Goal: Task Accomplishment & Management: Manage account settings

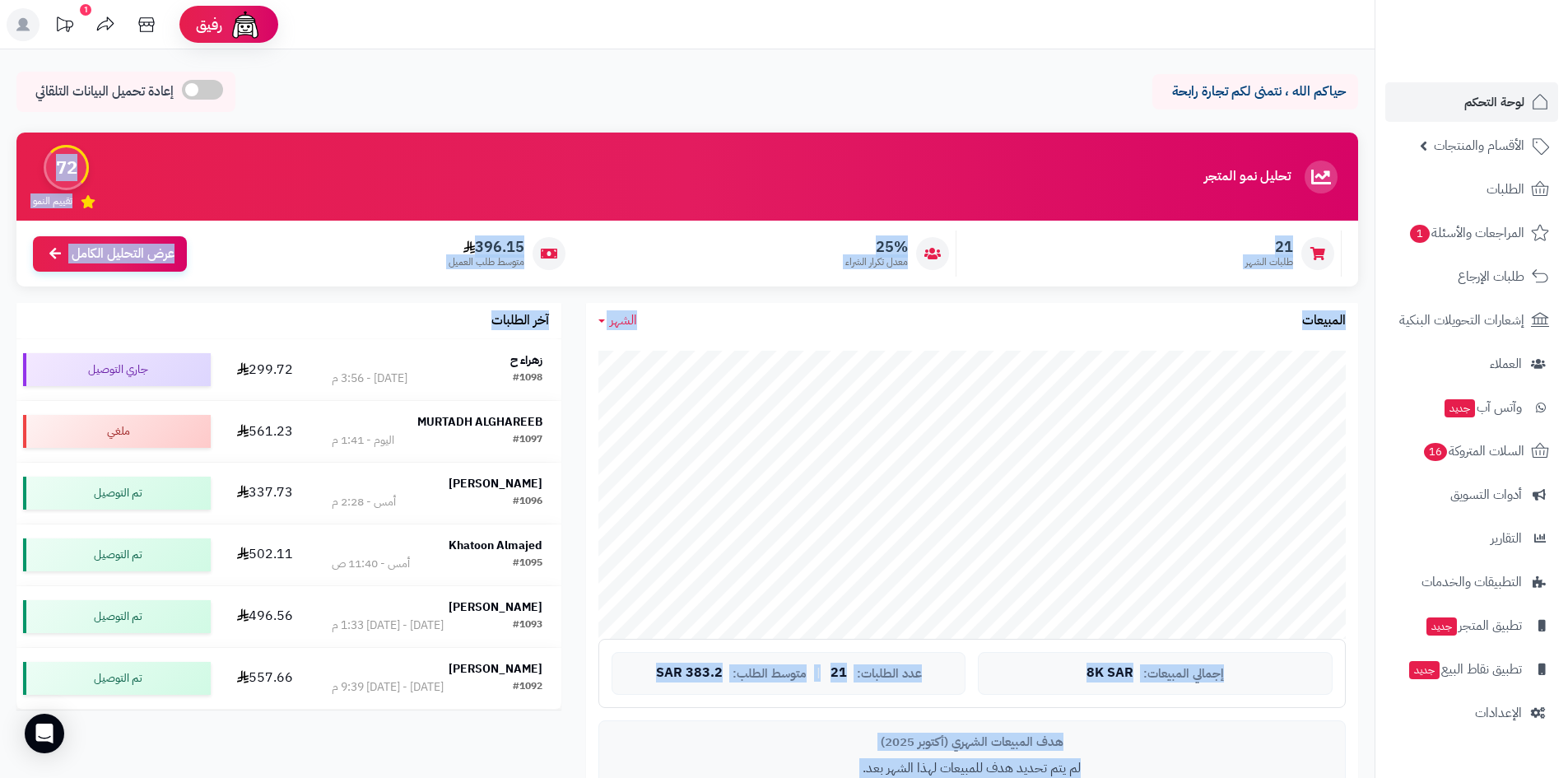
drag, startPoint x: 517, startPoint y: 443, endPoint x: 401, endPoint y: 741, distance: 319.8
click at [401, 741] on div "حياكم الله ، نتمنى لكم تجارة رابحة إعادة تحميل البيانات التلقائي الرئيسية لوحة …" at bounding box center [687, 779] width 1375 height 1458
click at [401, 741] on div "تحليل نمو المتجر مرحلة النمو 72 تقييم النمو 21 طلبات الشهر 25% معدل تكرار الشرا…" at bounding box center [687, 504] width 1367 height 743
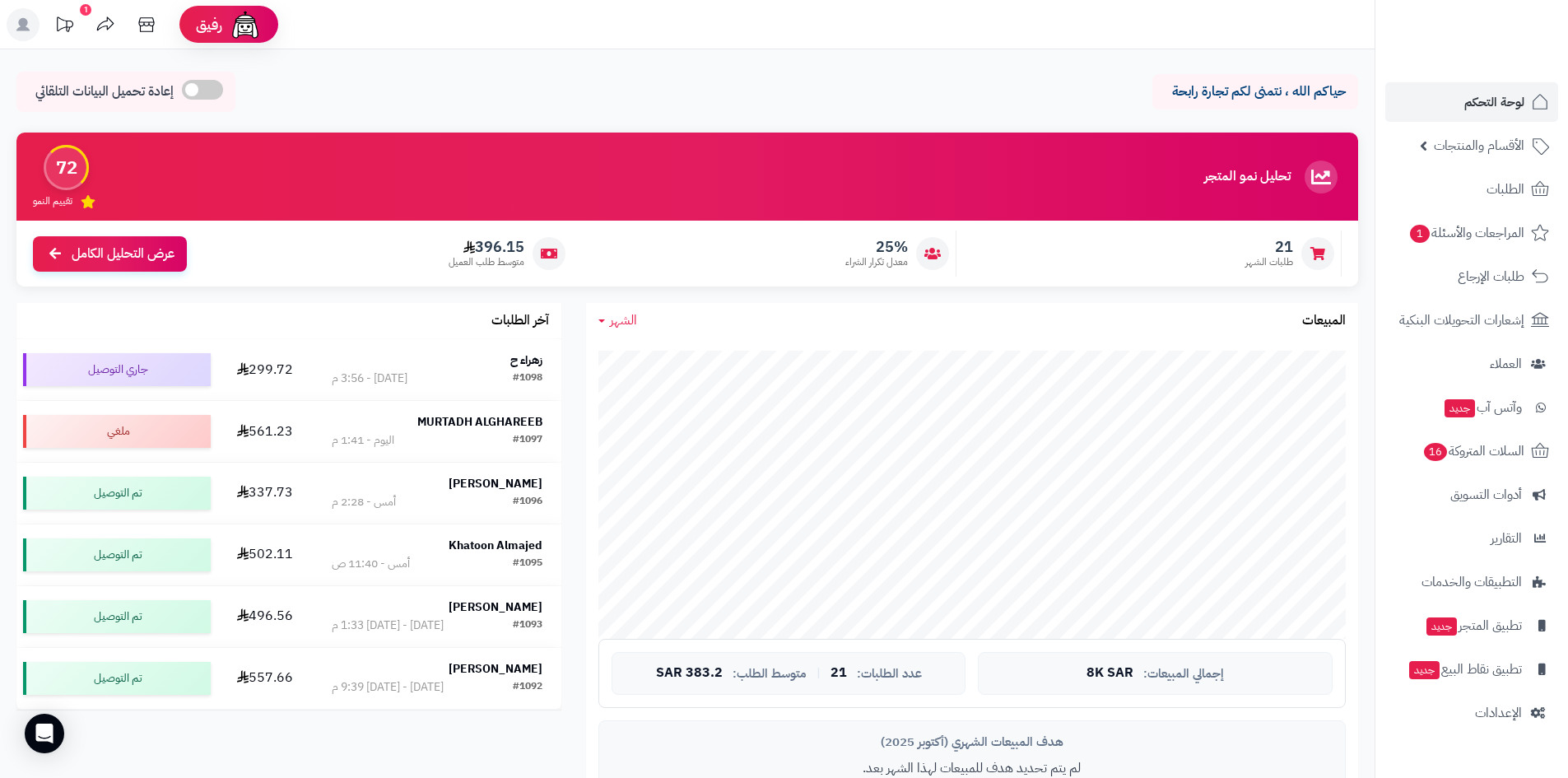
drag, startPoint x: 401, startPoint y: 741, endPoint x: 992, endPoint y: 71, distance: 893.4
click at [992, 71] on div "حياكم الله ، نتمنى لكم تجارة رابحة إعادة تحميل البيانات التلقائي الرئيسية لوحة …" at bounding box center [687, 779] width 1375 height 1458
click at [1479, 238] on span "المراجعات والأسئلة 1" at bounding box center [1467, 233] width 115 height 23
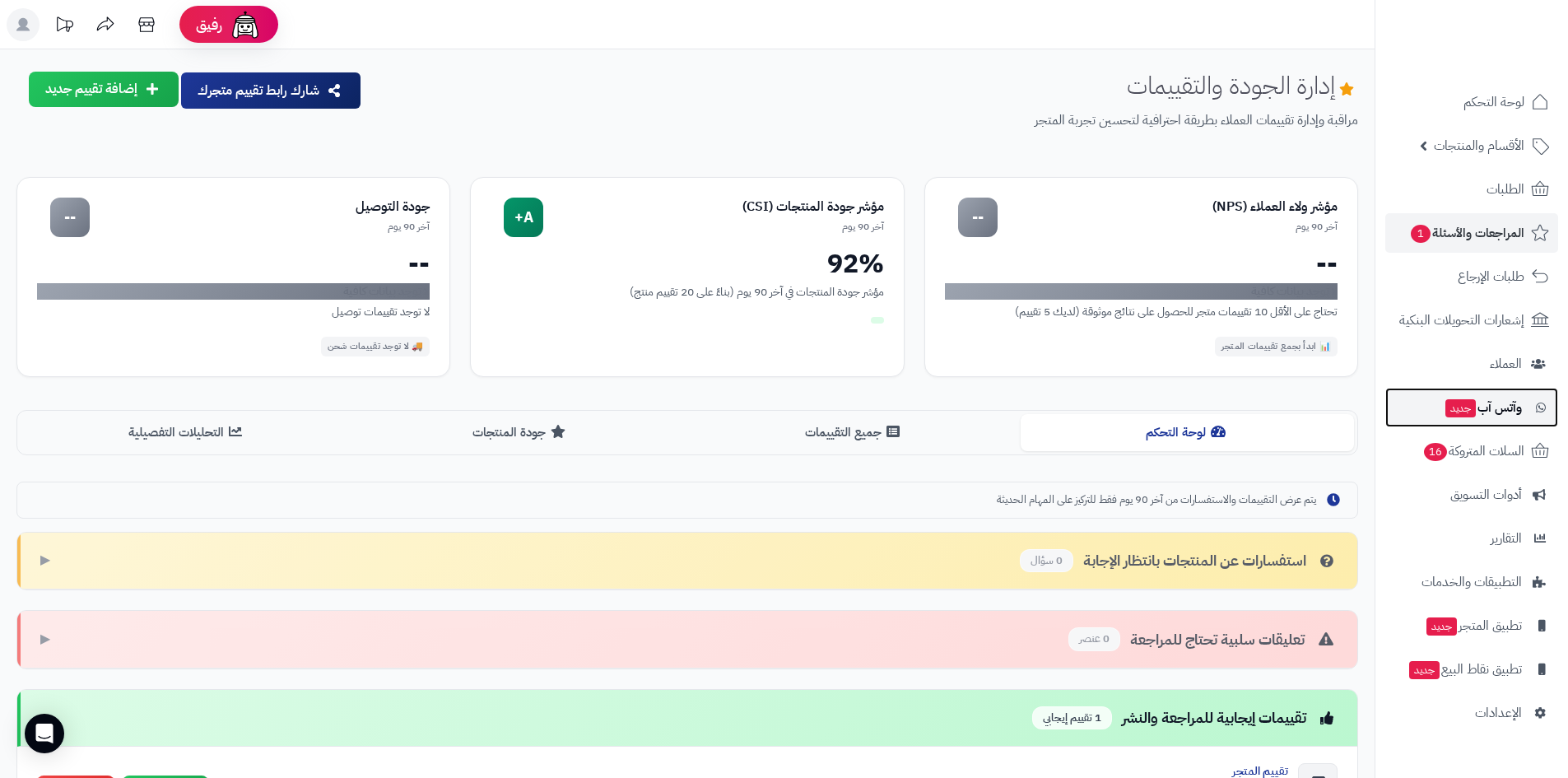
click at [1503, 412] on span "وآتس آب جديد" at bounding box center [1484, 408] width 78 height 23
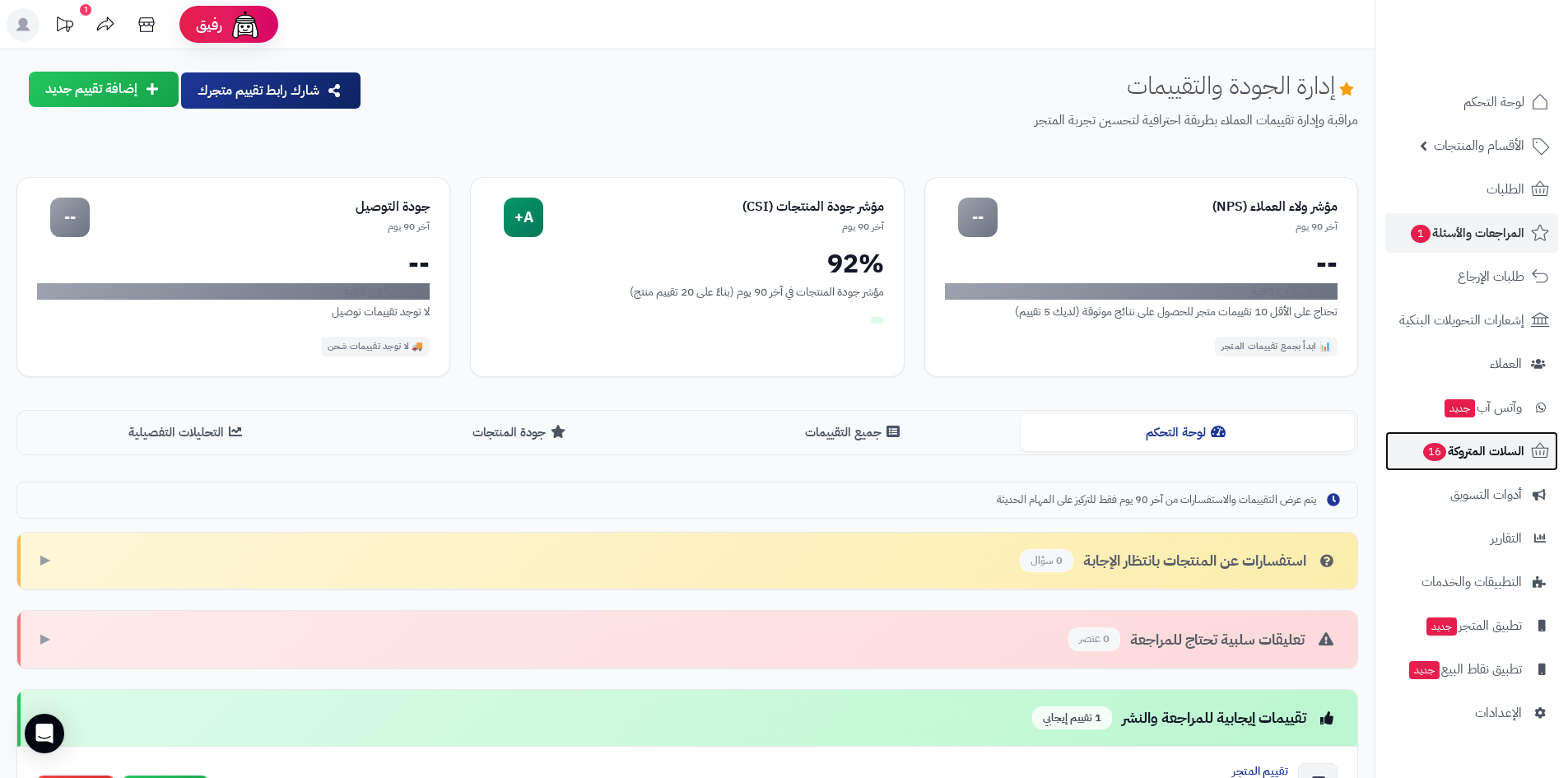
click at [1497, 463] on link "السلات المتروكة 16" at bounding box center [1471, 450] width 172 height 39
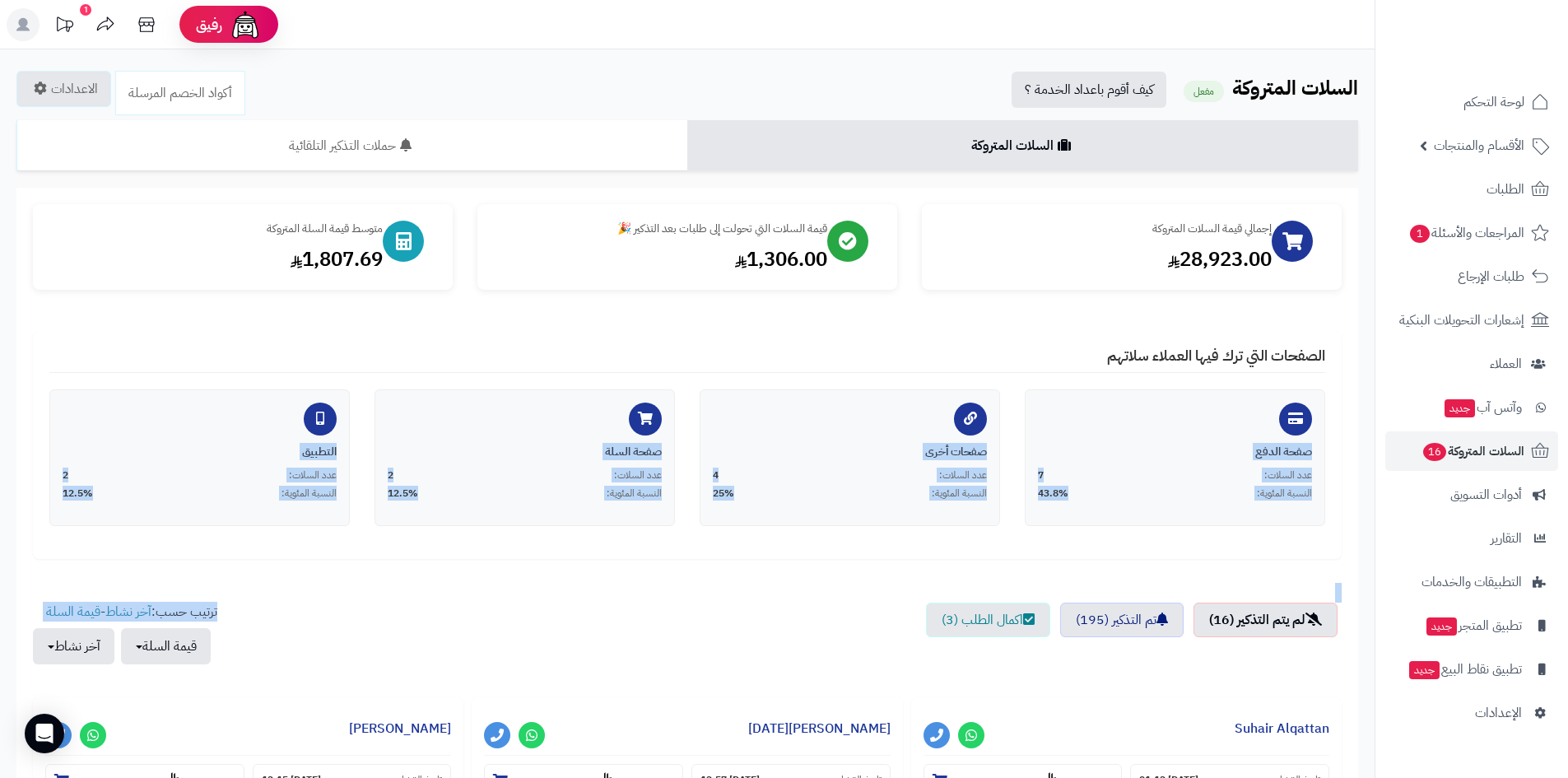
drag, startPoint x: 1019, startPoint y: 348, endPoint x: 569, endPoint y: 605, distance: 518.2
click at [649, 605] on ul "لم يتم التذكير (16) تم التذكير (195) اكمال الطلب (3)" at bounding box center [687, 642] width 1309 height 78
drag, startPoint x: 922, startPoint y: 442, endPoint x: 1338, endPoint y: 352, distance: 425.6
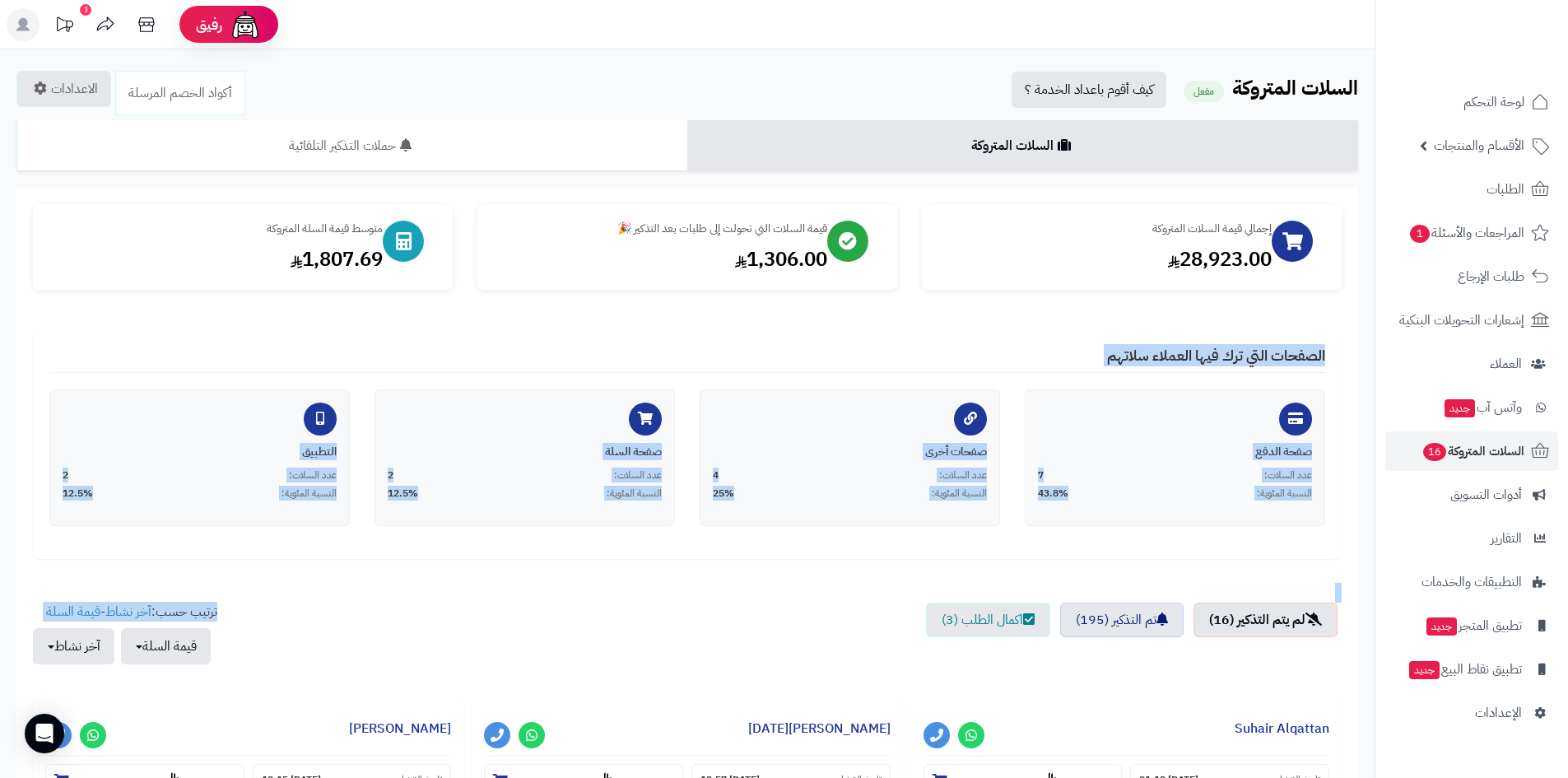
click at [1338, 352] on div "الصفحات التي ترك فيها العملاء سلاتهم صفحة الدفع عدد السلات: 7 النسبة المئوية: 4…" at bounding box center [687, 445] width 1309 height 228
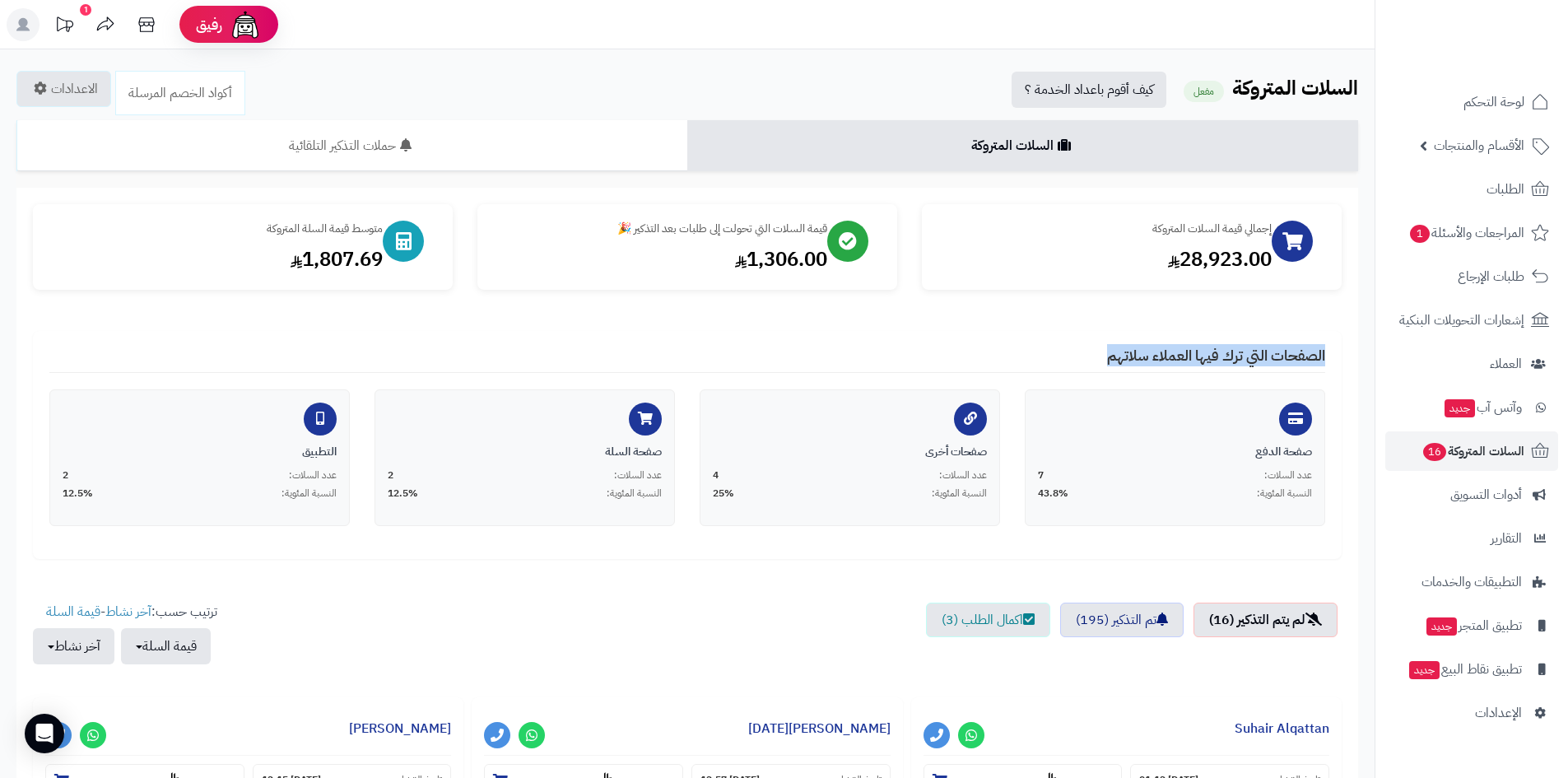
drag, startPoint x: 1130, startPoint y: 359, endPoint x: 970, endPoint y: 362, distance: 160.0
click at [968, 362] on div "الصفحات التي ترك فيها العملاء سلاتهم صفحة الدفع عدد السلات: 7 النسبة المئوية: 4…" at bounding box center [687, 445] width 1309 height 228
click at [1109, 356] on h4 "الصفحات التي ترك فيها العملاء سلاتهم" at bounding box center [687, 360] width 1276 height 25
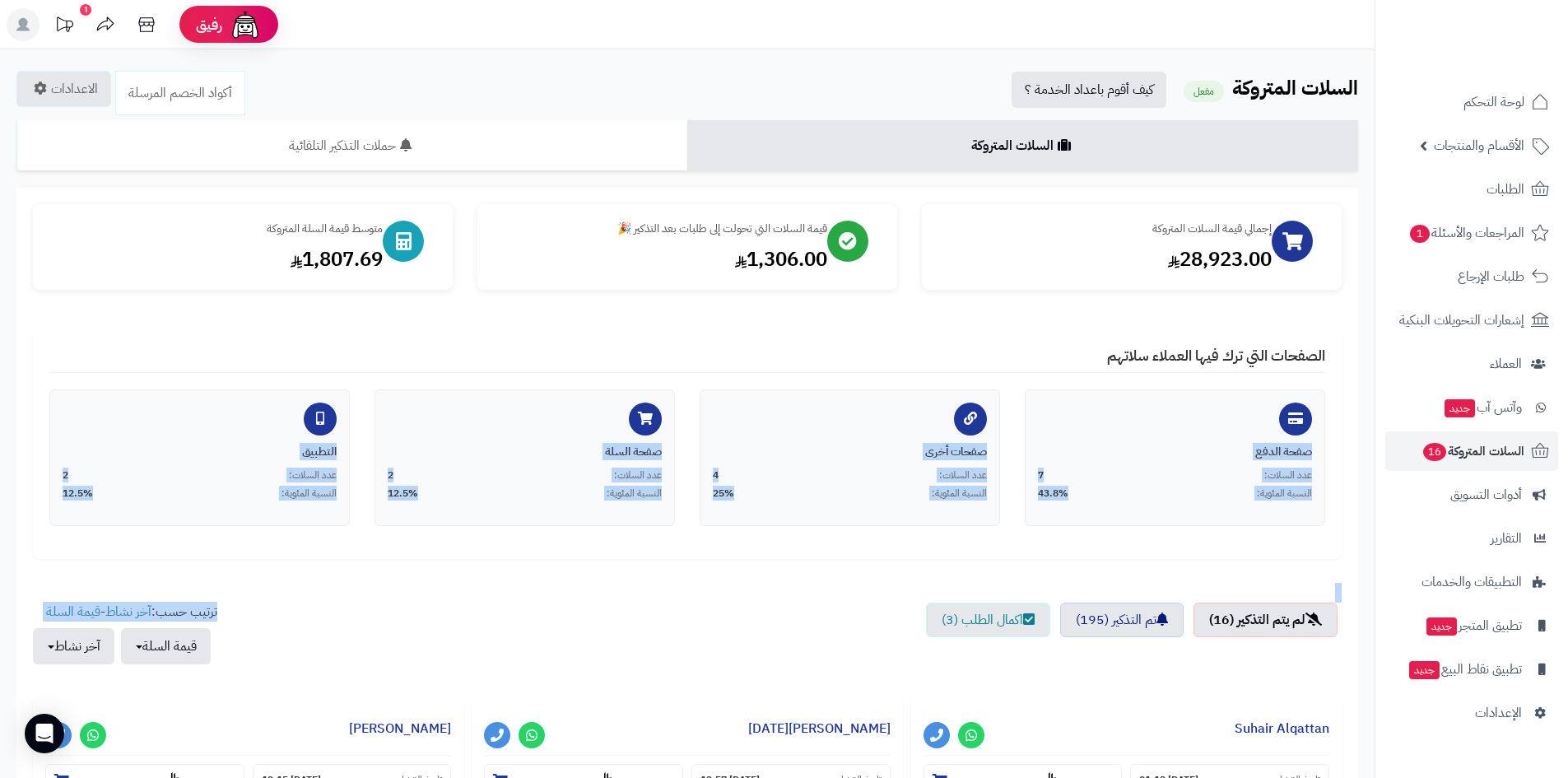
drag, startPoint x: 808, startPoint y: 335, endPoint x: 691, endPoint y: 632, distance: 319.2
click at [691, 632] on ul "لم يتم التذكير (16) تم التذكير (195) اكمال الطلب (3)" at bounding box center [687, 642] width 1309 height 78
drag, startPoint x: 727, startPoint y: 593, endPoint x: 1003, endPoint y: 321, distance: 387.5
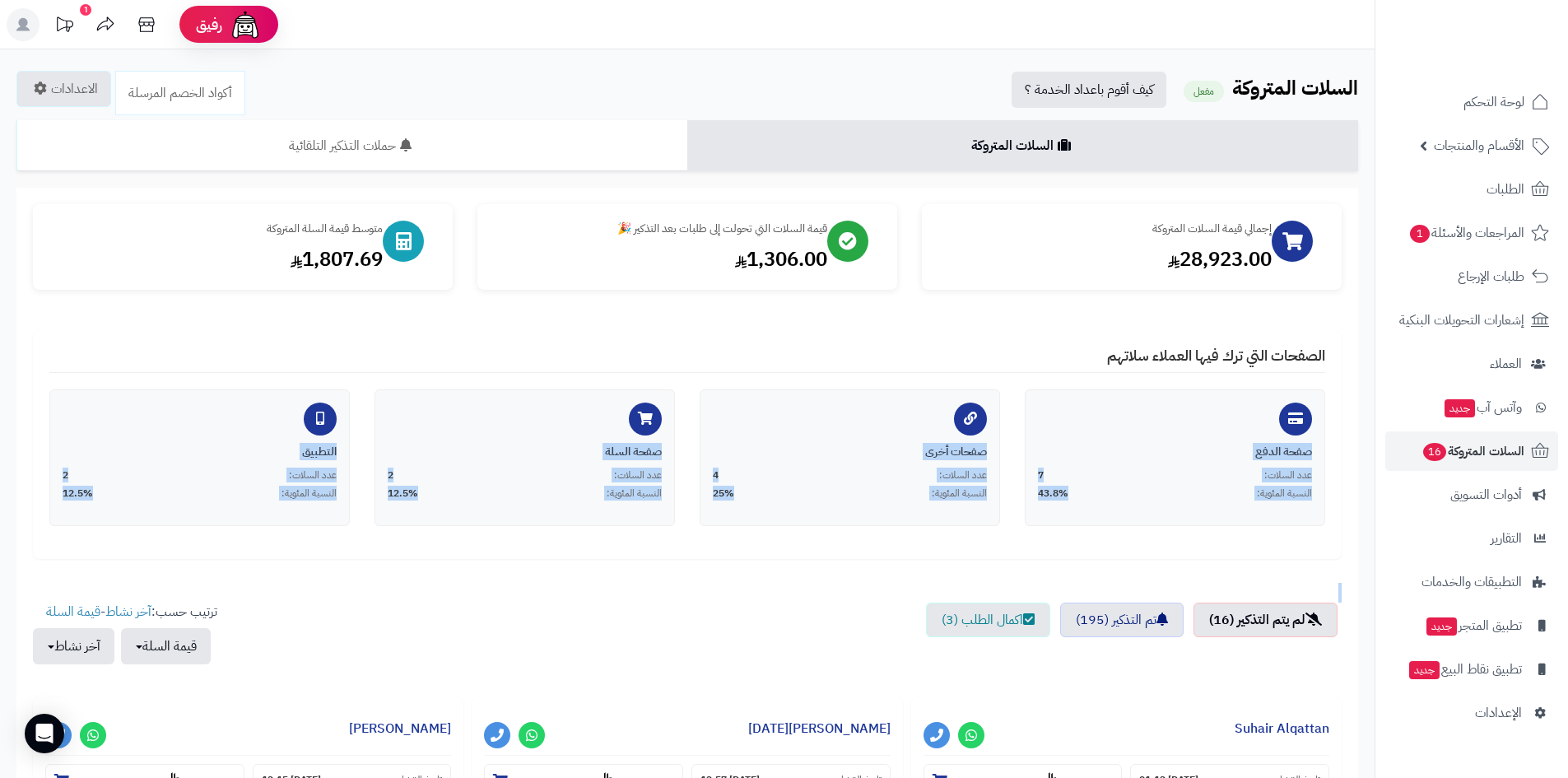
click at [1003, 321] on div "إجمالي قيمة السلات المتروكة 28,923.00 قيمة السلات التي تحولت إلى طلبات بعد التذ…" at bounding box center [687, 381] width 1309 height 355
drag, startPoint x: 906, startPoint y: 394, endPoint x: 762, endPoint y: 571, distance: 228.2
